Goal: Find specific page/section: Find specific page/section

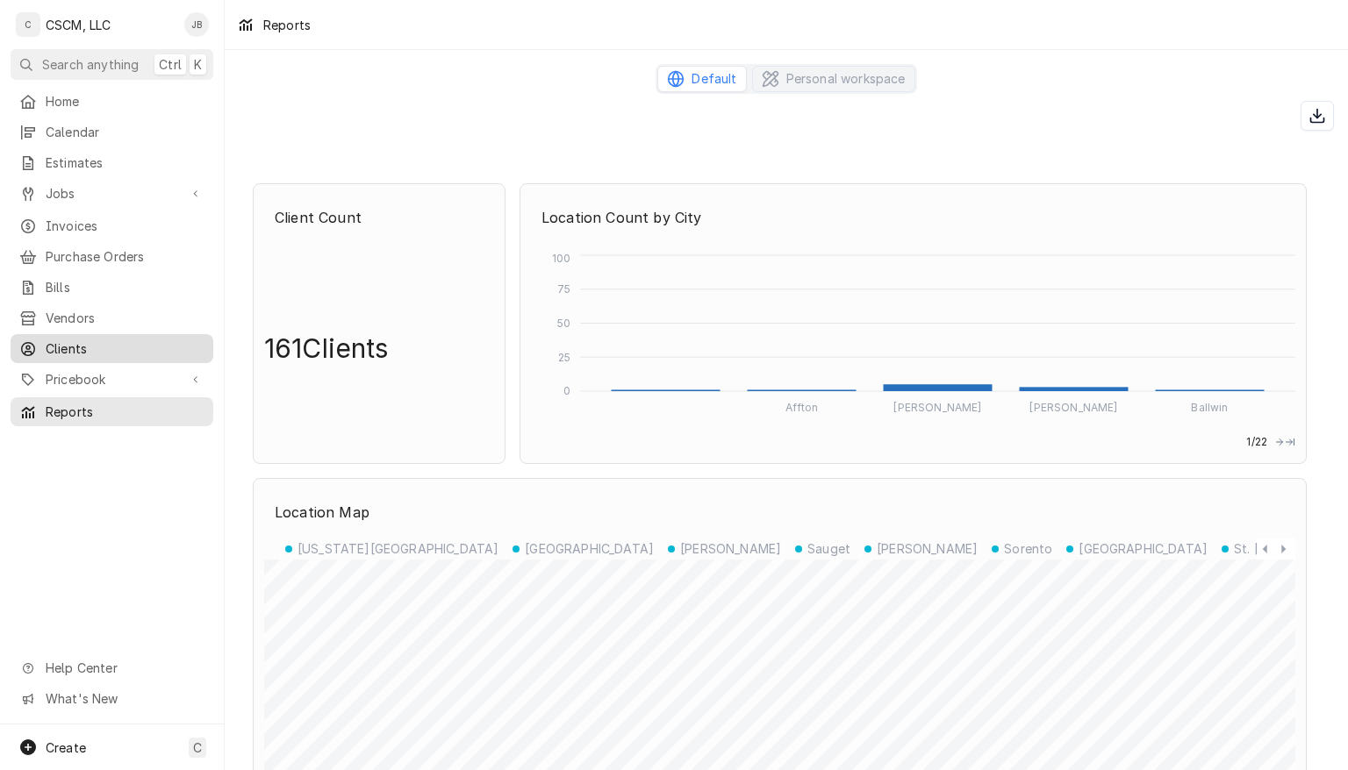
click at [85, 344] on span "Clients" at bounding box center [125, 349] width 159 height 18
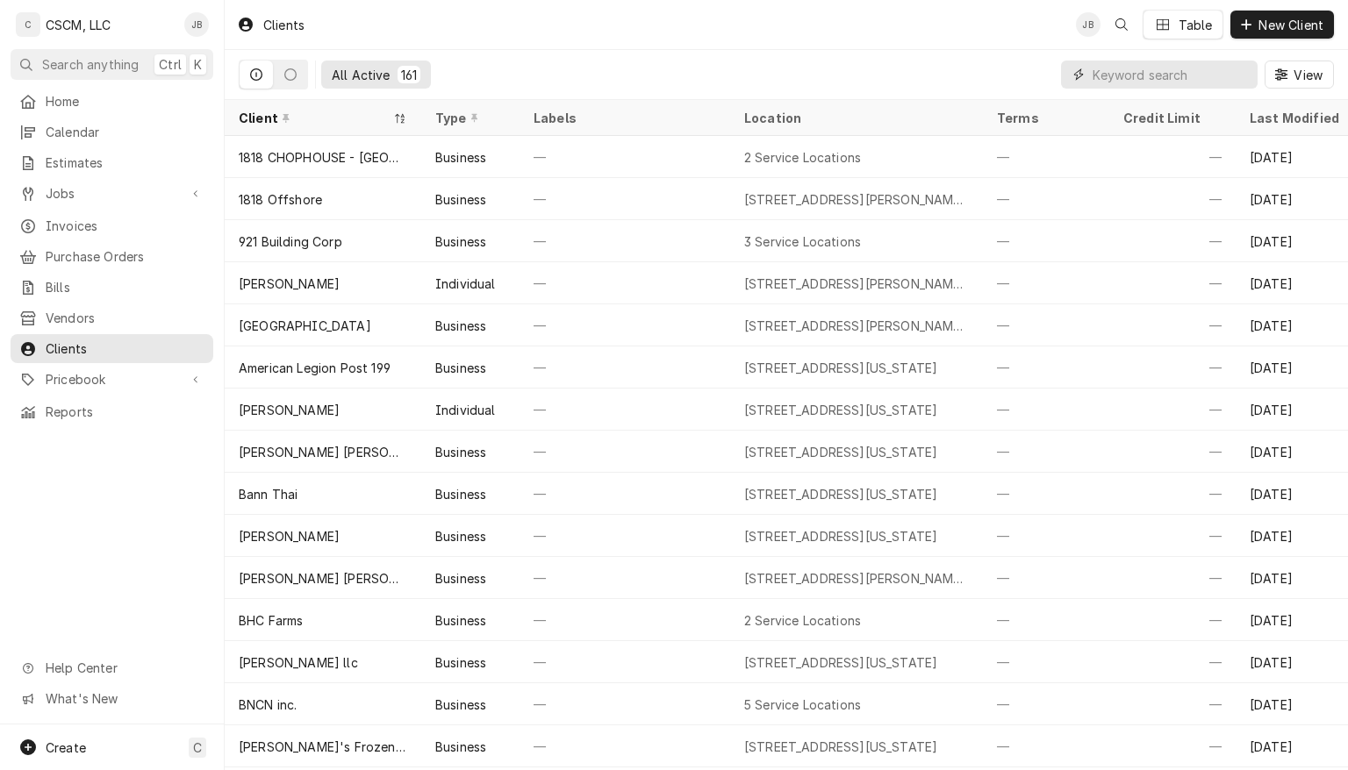
click at [1119, 75] on input "Dynamic Content Wrapper" at bounding box center [1170, 75] width 156 height 28
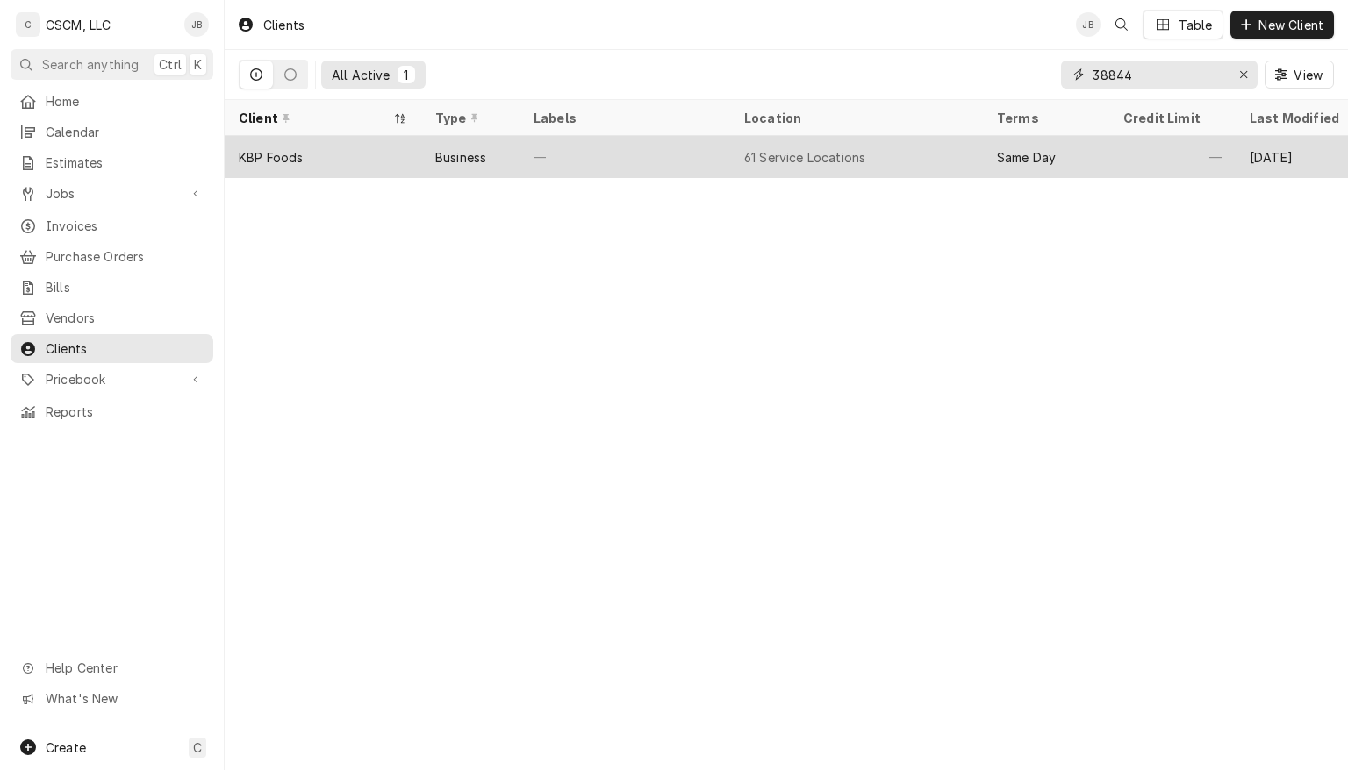
type input "38844"
click at [692, 151] on div "—" at bounding box center [624, 157] width 211 height 42
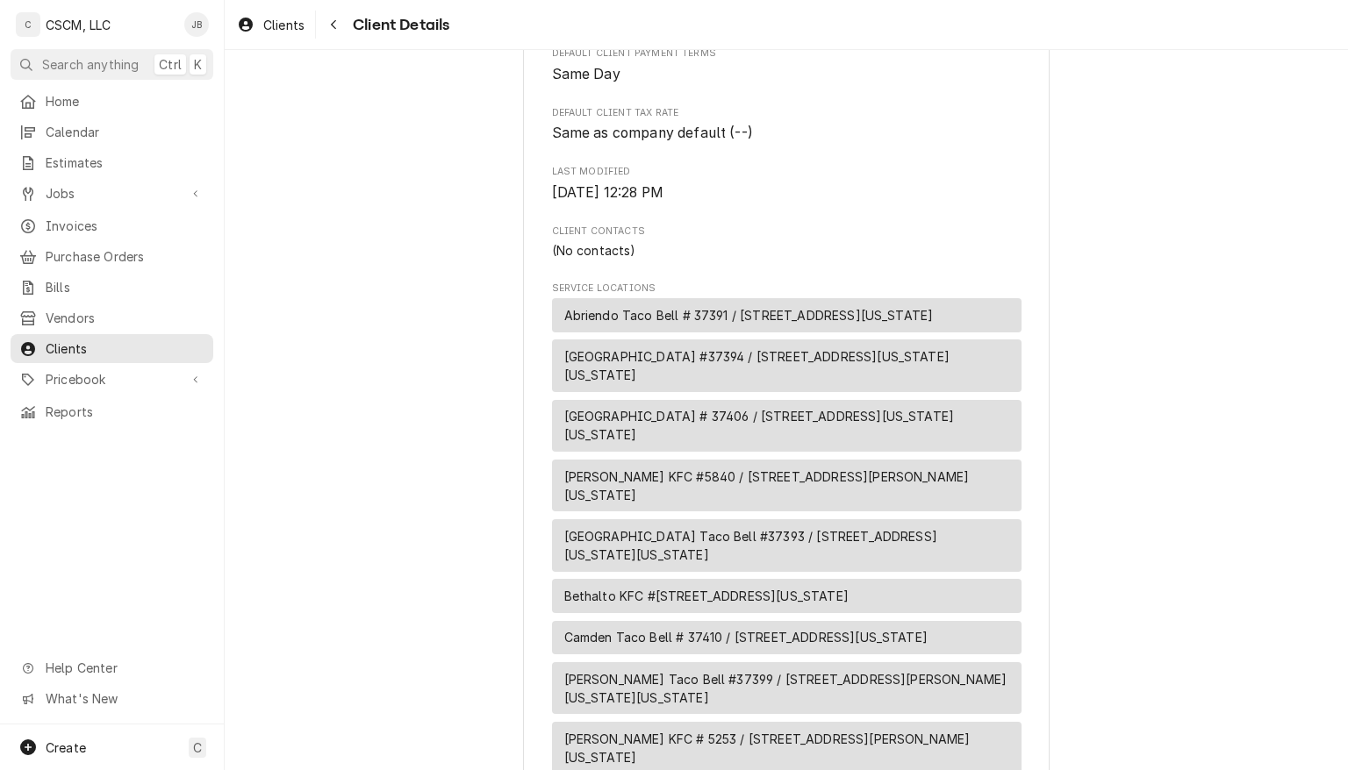
scroll to position [421, 0]
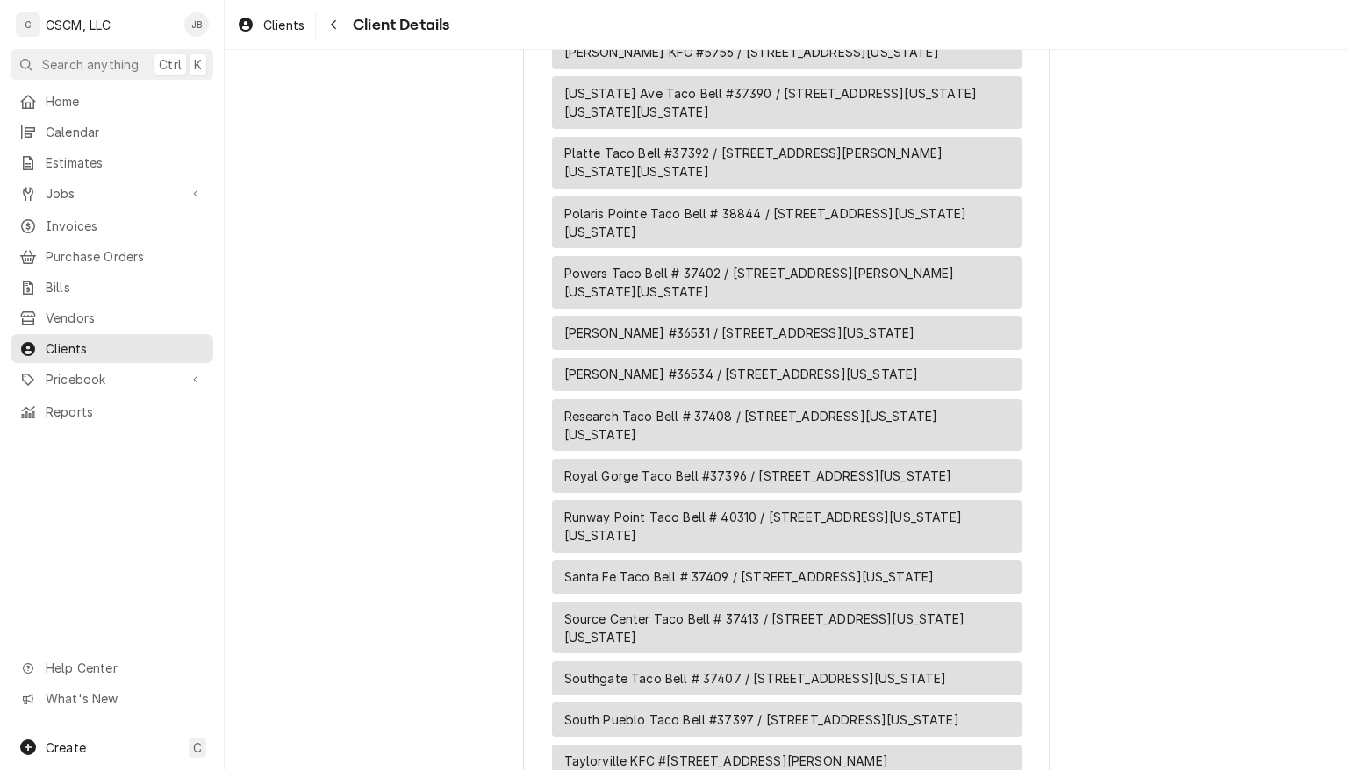
scroll to position [2449, 0]
click at [862, 247] on div "Polaris Pointe Taco Bell # 38844 / [STREET_ADDRESS][US_STATE][US_STATE]" at bounding box center [786, 221] width 469 height 53
click at [56, 97] on span "Home" at bounding box center [125, 101] width 159 height 18
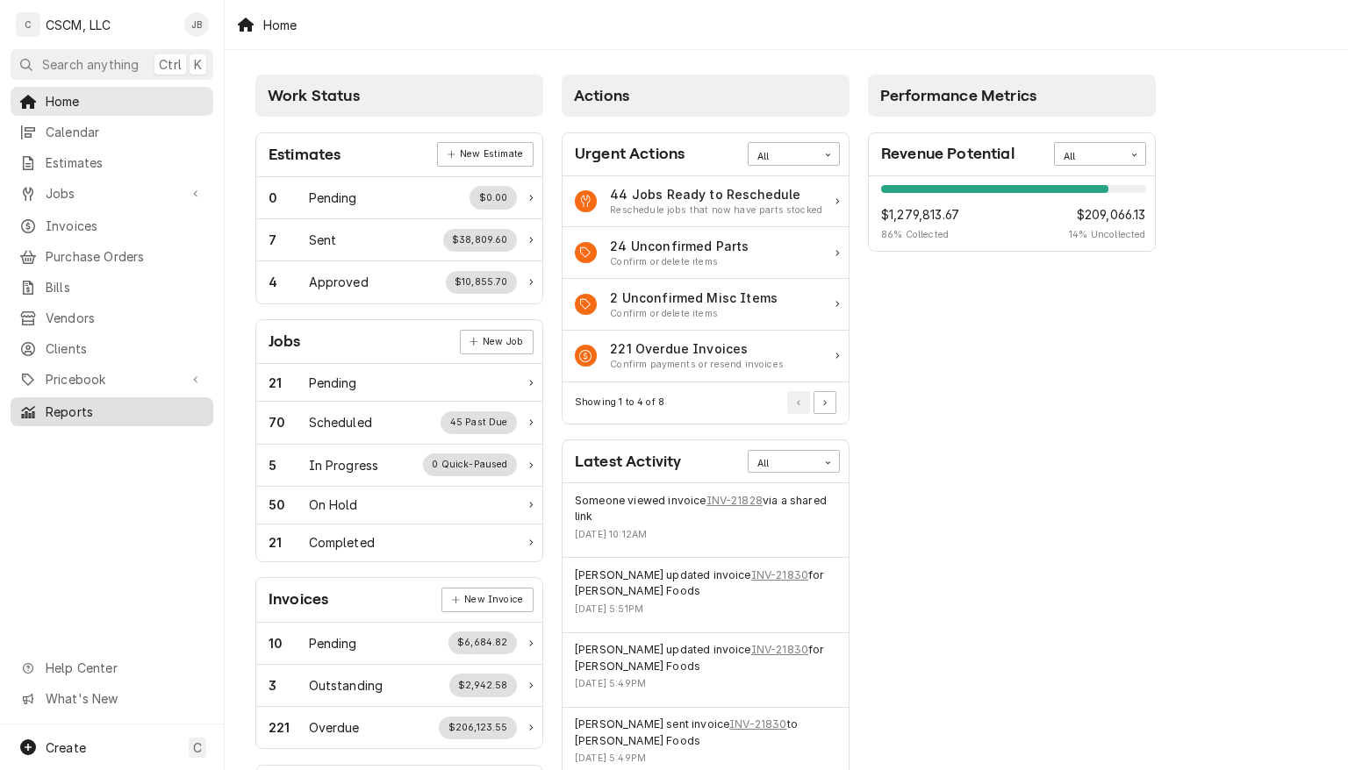
click at [74, 403] on span "Reports" at bounding box center [125, 412] width 159 height 18
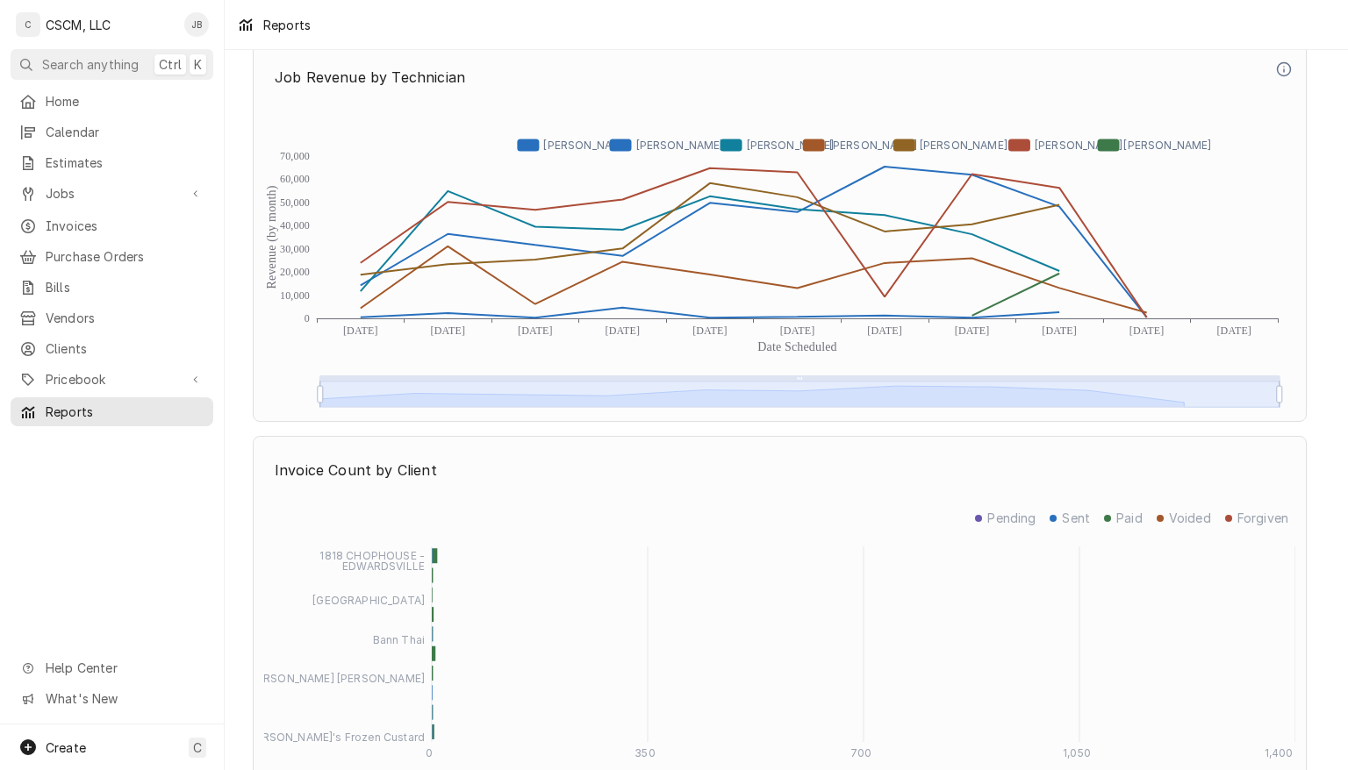
scroll to position [4065, 0]
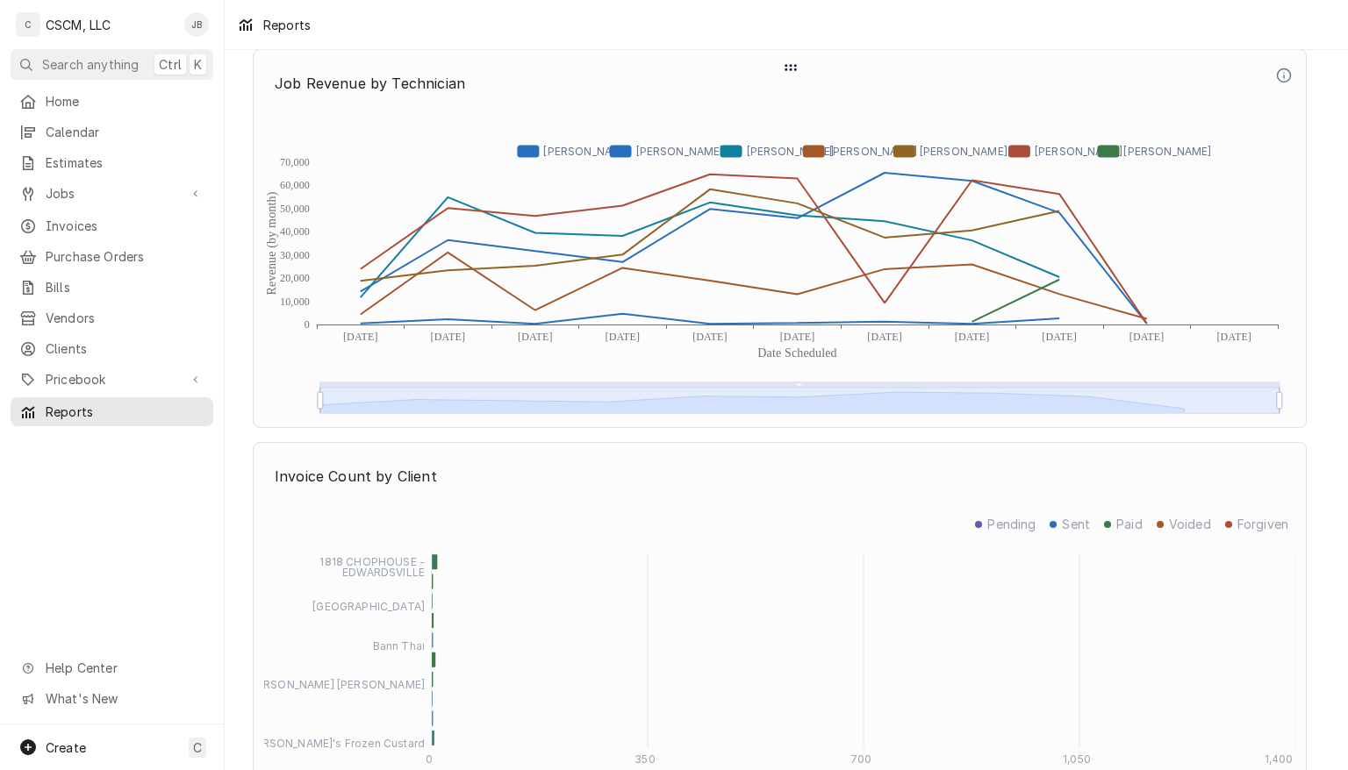
click at [1140, 308] on icon "Revenue (by month) Date Scheduled 0 10,000 20,000 30,000 40,000 50,000 60,000 7…" at bounding box center [779, 263] width 1031 height 307
click at [1056, 314] on icon "Dynamic Content Wrapper" at bounding box center [754, 249] width 786 height 149
click at [1060, 281] on icon "Dynamic Content Wrapper" at bounding box center [754, 249] width 786 height 149
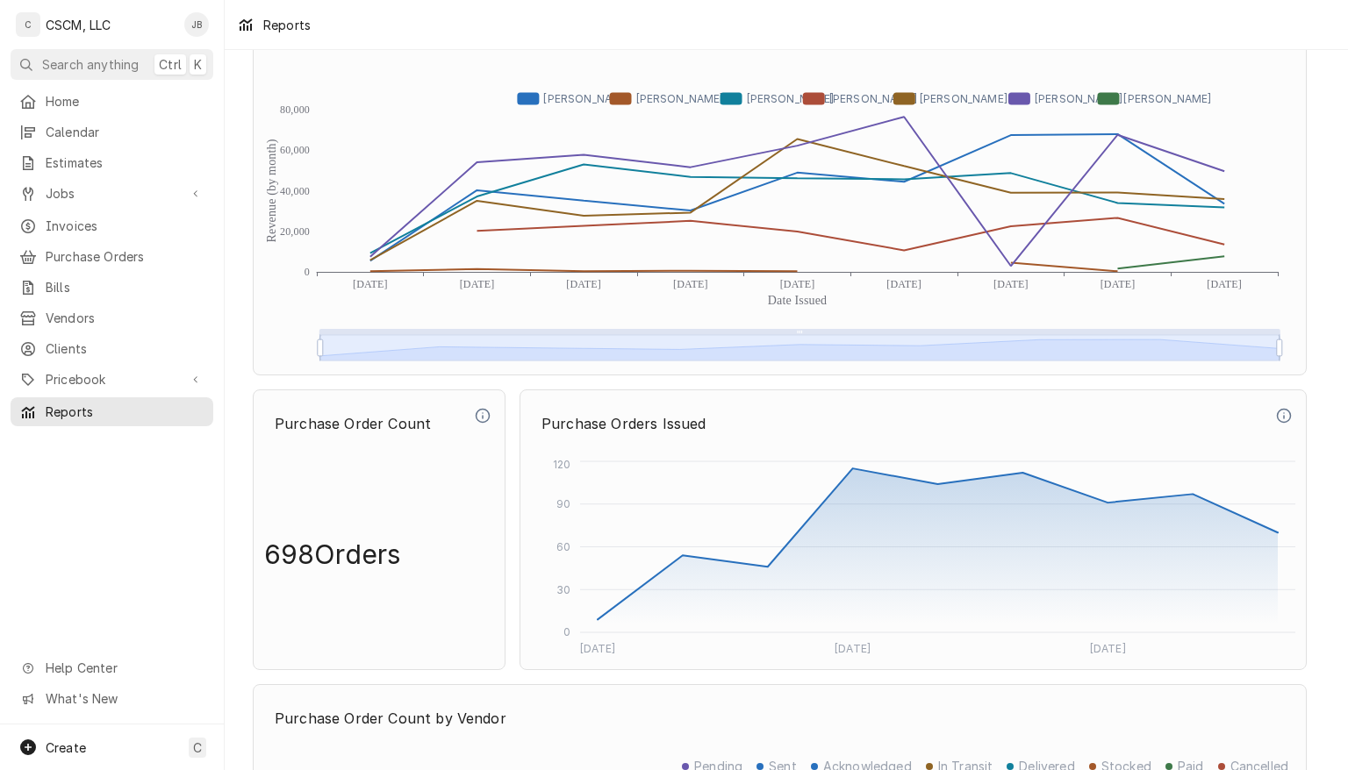
scroll to position [4931, 0]
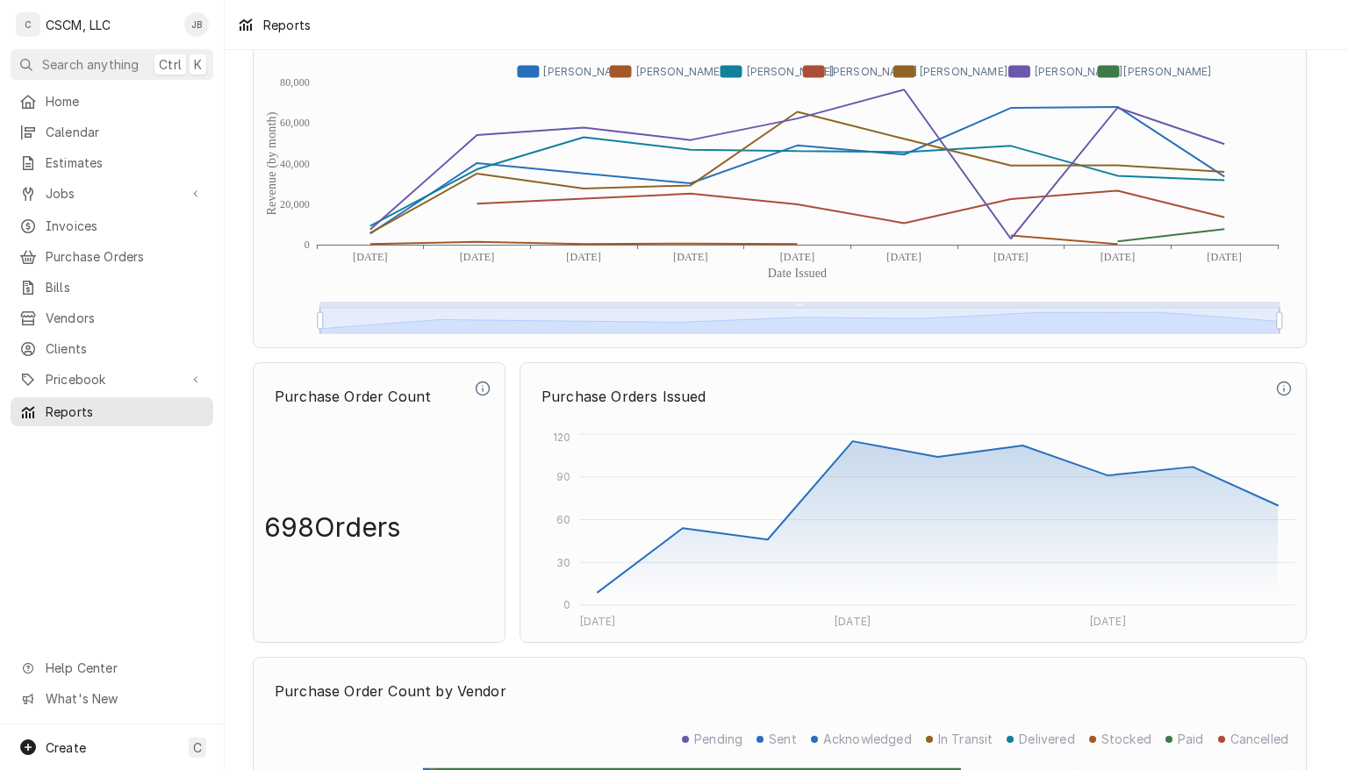
click at [1172, 237] on icon "Revenue (by month) Date Issued 0 20,000 40,000 60,000 80,000 [DATE] [DATE] [DAT…" at bounding box center [779, 183] width 1031 height 307
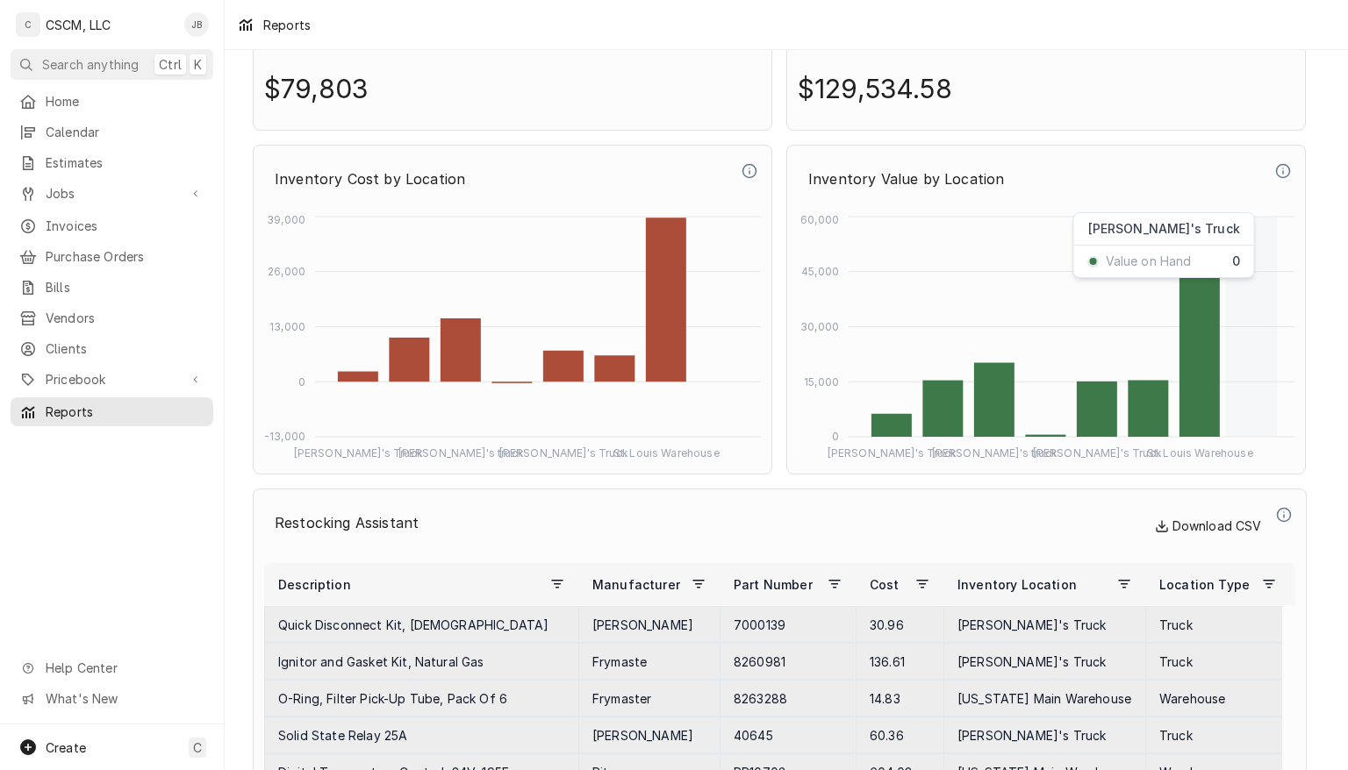
scroll to position [6391, 0]
